Goal: Find specific page/section: Find specific page/section

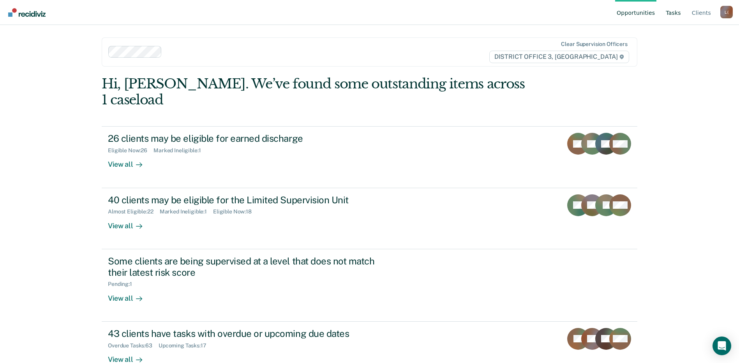
click at [677, 14] on link "Tasks" at bounding box center [673, 12] width 18 height 25
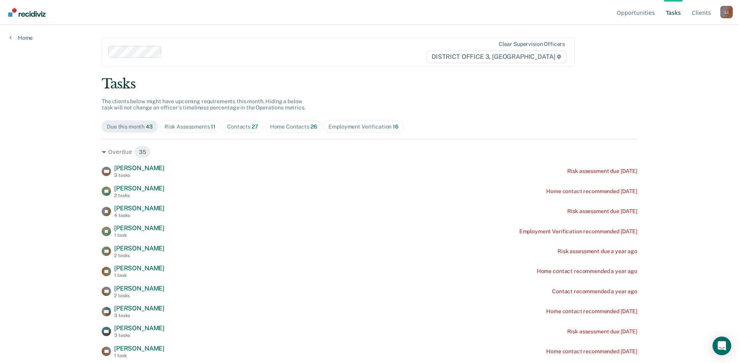
click at [245, 123] on span "Contacts 27" at bounding box center [242, 126] width 41 height 12
